Goal: Use online tool/utility: Utilize a website feature to perform a specific function

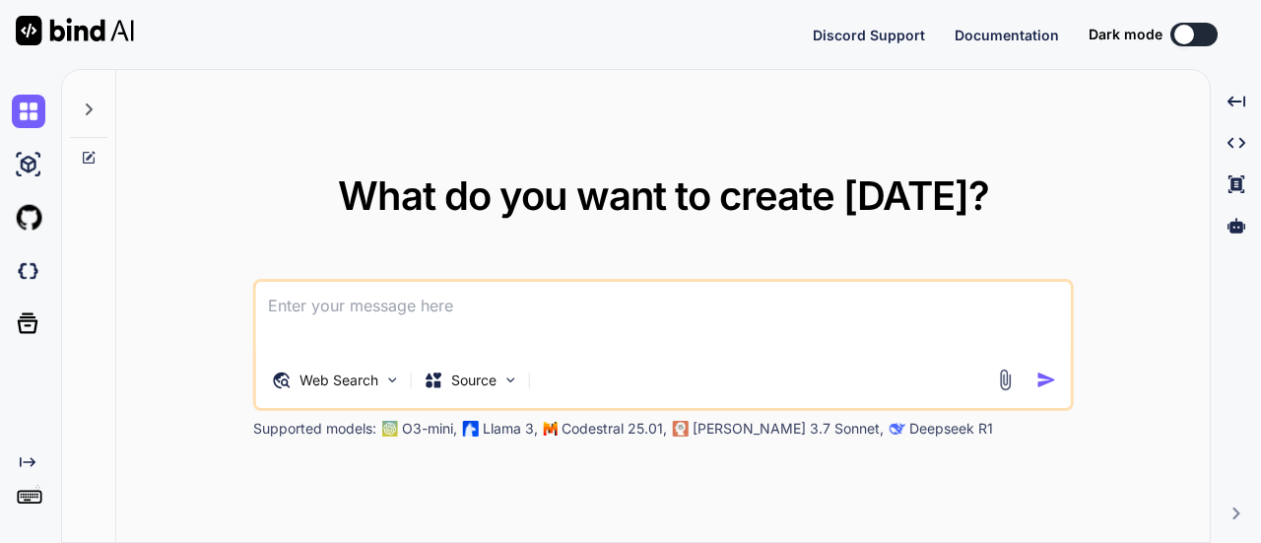
click at [357, 296] on textarea at bounding box center [663, 318] width 815 height 73
type textarea "x"
click at [421, 431] on p "O3-mini," at bounding box center [429, 429] width 55 height 20
click at [650, 153] on div "What do you want to create [DATE]? Web Search Source Supported models: O3-mini,…" at bounding box center [663, 307] width 1094 height 474
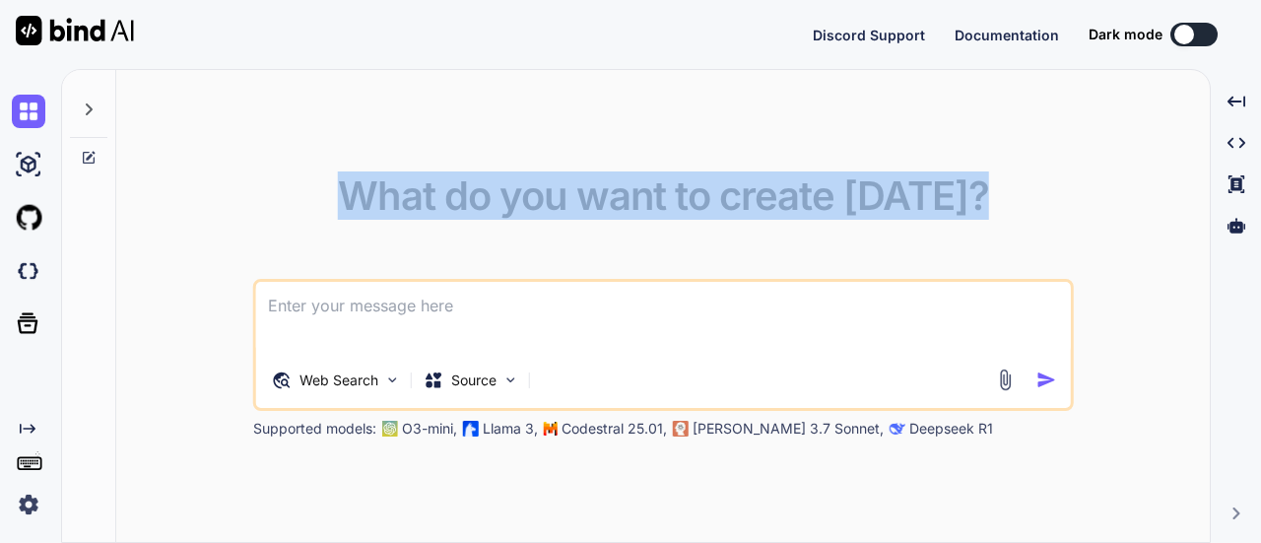
click at [650, 153] on div "What do you want to create [DATE]? Web Search Source Supported models: O3-mini,…" at bounding box center [663, 307] width 1094 height 474
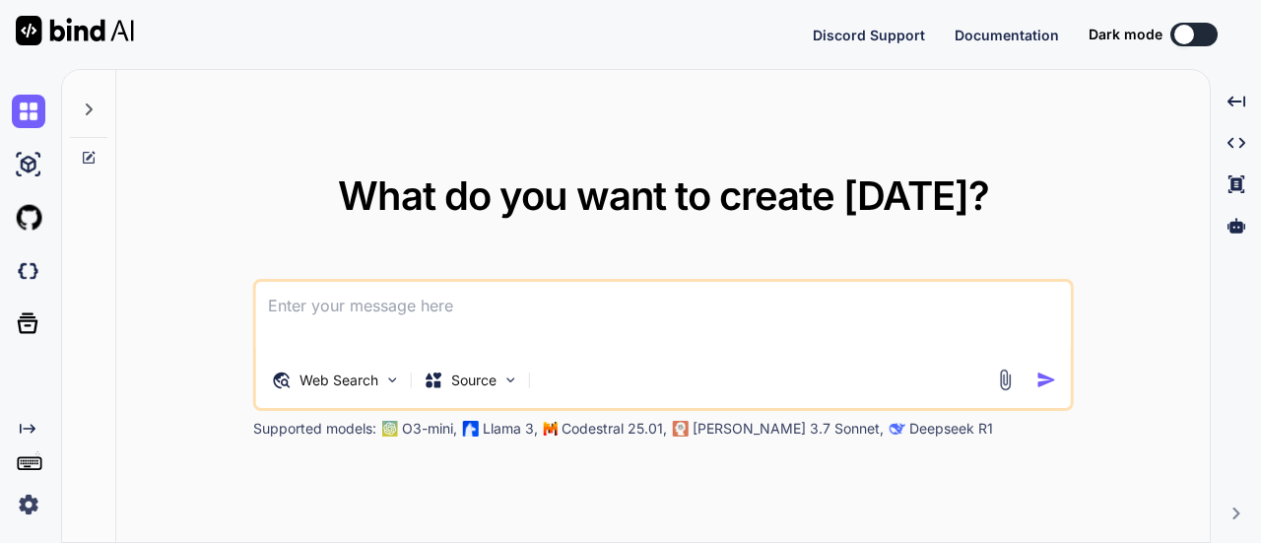
click at [77, 11] on div at bounding box center [67, 34] width 134 height 69
